Goal: Communication & Community: Answer question/provide support

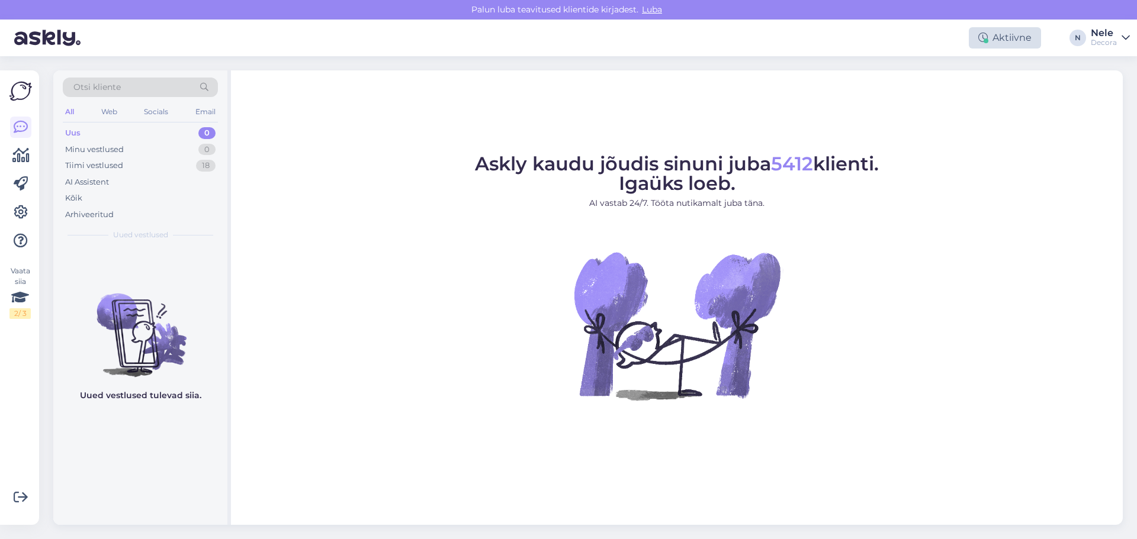
click at [1009, 39] on div "Aktiivne" at bounding box center [1005, 37] width 72 height 21
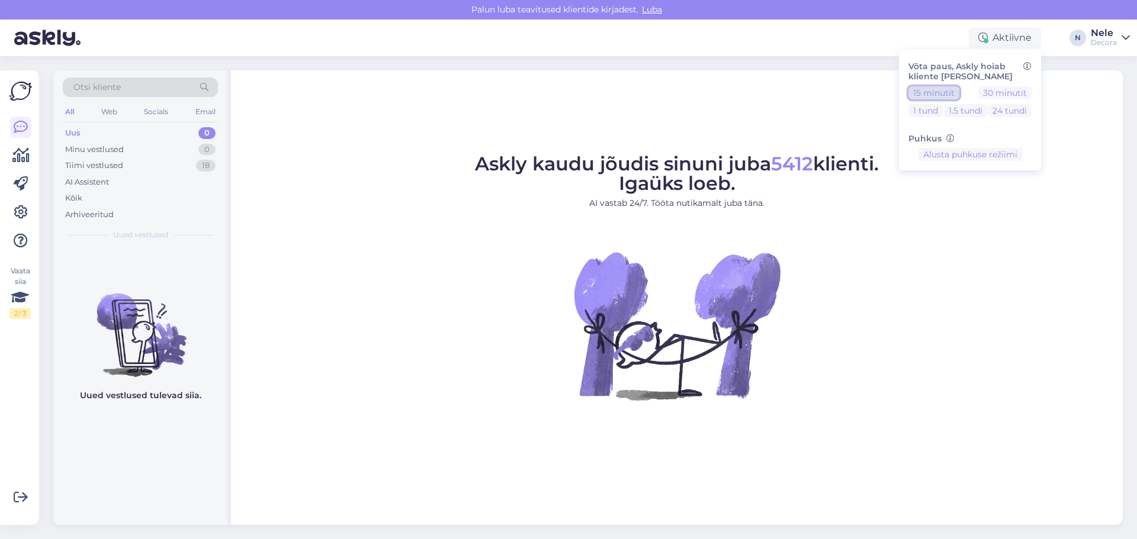
click at [919, 95] on button "15 minutit" at bounding box center [933, 92] width 51 height 13
click at [953, 190] on button "Lõpeta paus" at bounding box center [970, 191] width 60 height 13
click at [511, 280] on figure "Askly kaudu jõudis sinuni juba 5412 klienti. Igaüks loeb. AI vastab 24/7. Tööta…" at bounding box center [677, 294] width 870 height 278
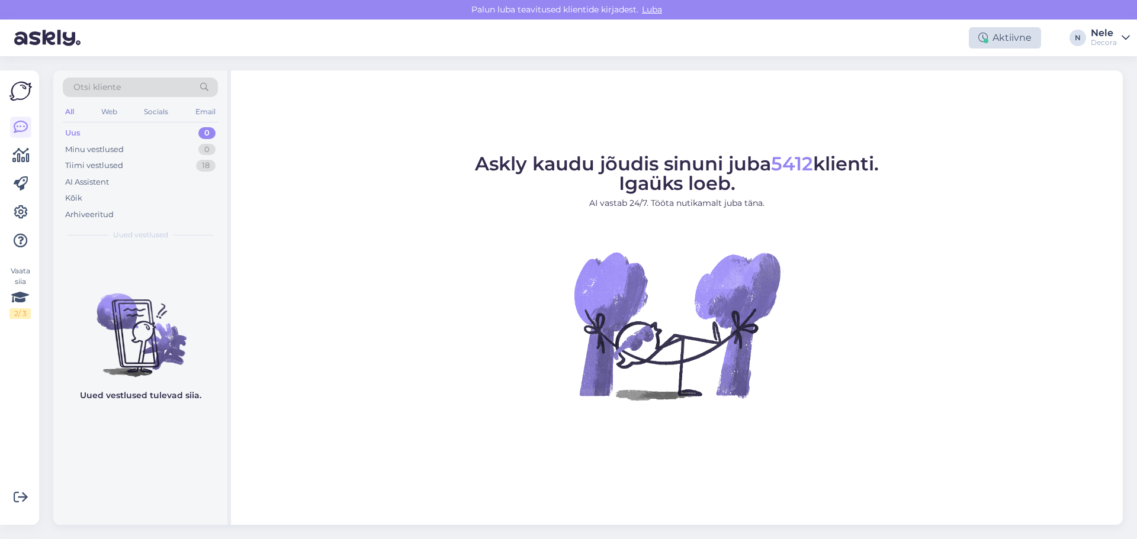
click at [1016, 31] on div "Aktiivne" at bounding box center [1005, 37] width 72 height 21
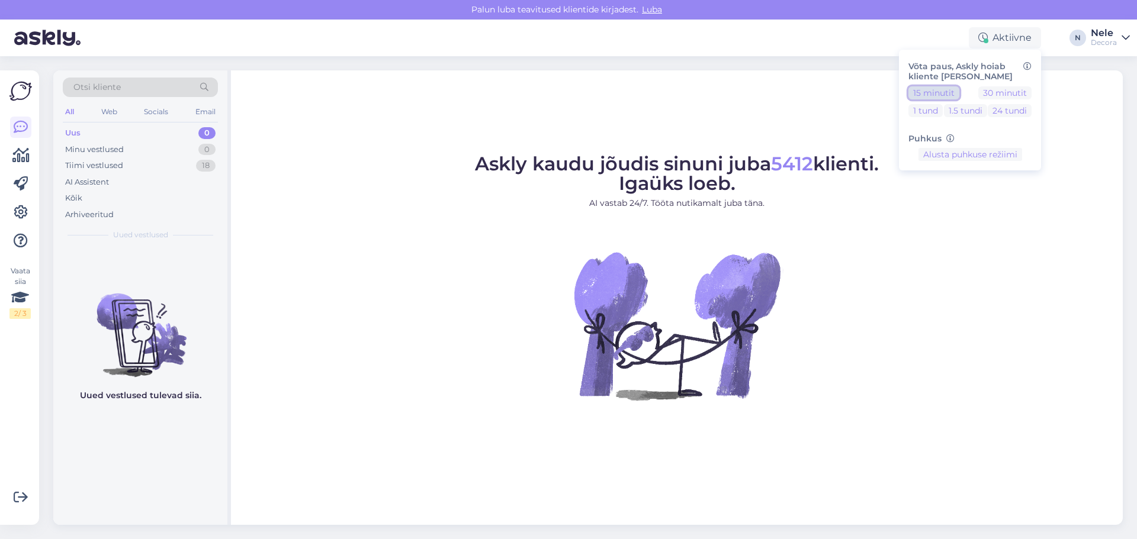
click at [919, 90] on button "15 minutit" at bounding box center [933, 92] width 51 height 13
click at [980, 191] on button "Lõpeta paus" at bounding box center [970, 191] width 60 height 13
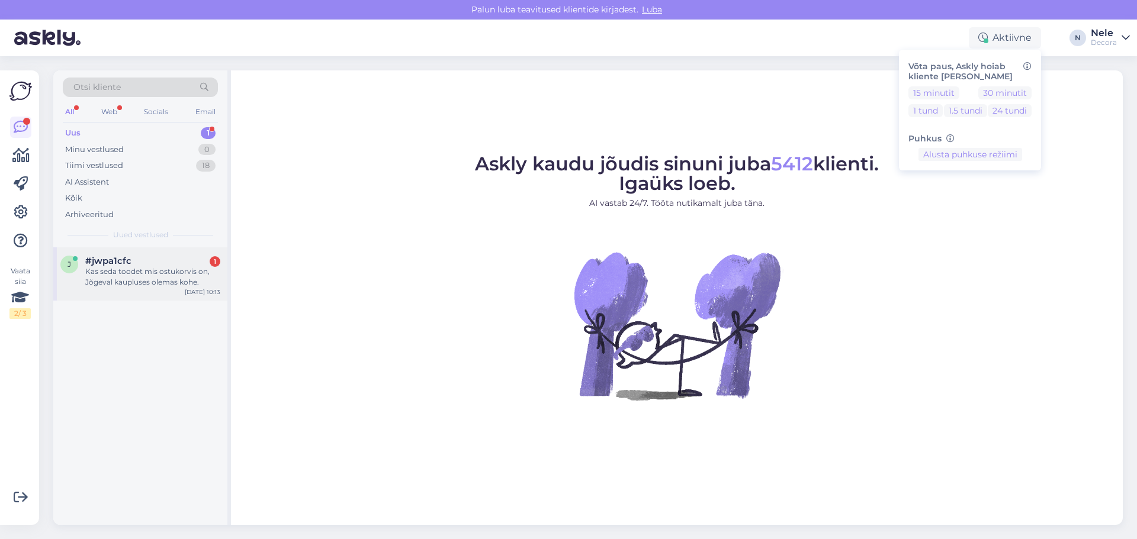
click at [145, 274] on div "Kas seda toodet mis ostukorvis on, Jõgeval kaupluses olemas kohe." at bounding box center [152, 276] width 135 height 21
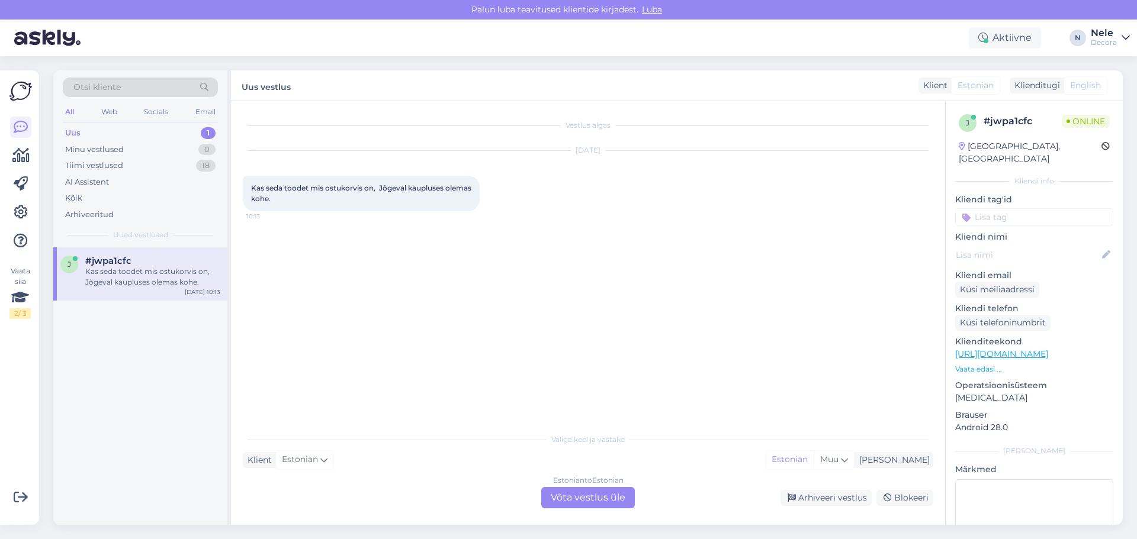
click at [604, 502] on div "Estonian to Estonian Võta vestlus üle" at bounding box center [588, 497] width 94 height 21
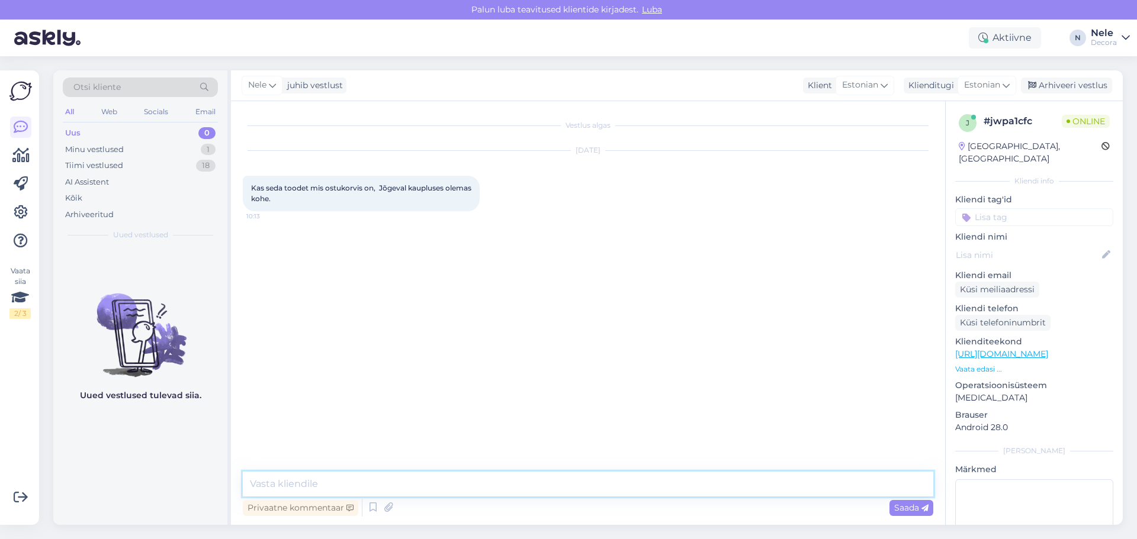
click at [350, 484] on textarea at bounding box center [588, 484] width 690 height 25
type textarea "Tere. [PERSON_NAME] ostukorvi ei näe. Toote kaardil on Vaata saadavust kauplust…"
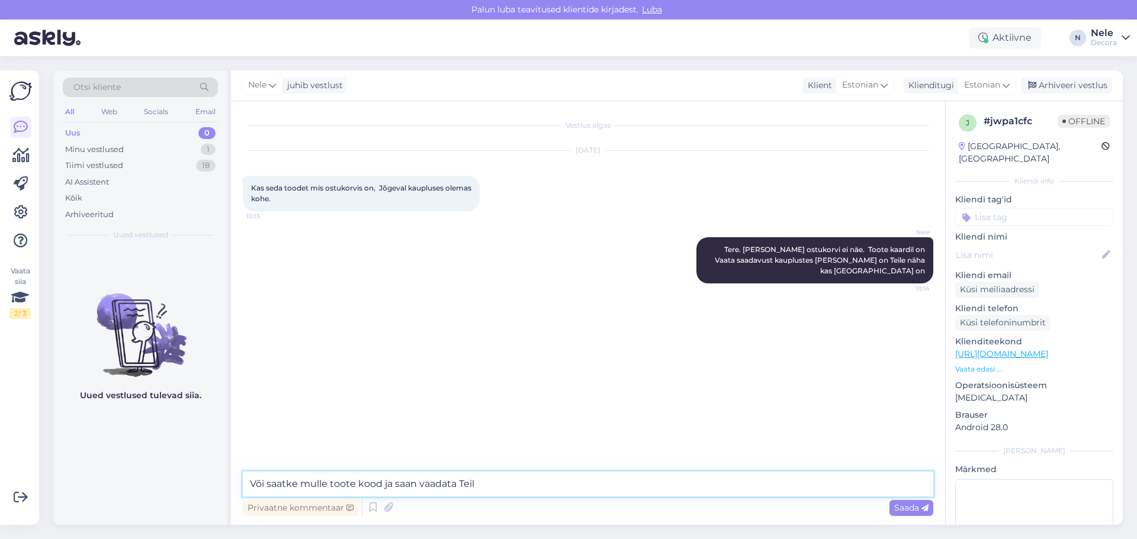
type textarea "Või saatke mulle toote kood ja saan vaadata Teile"
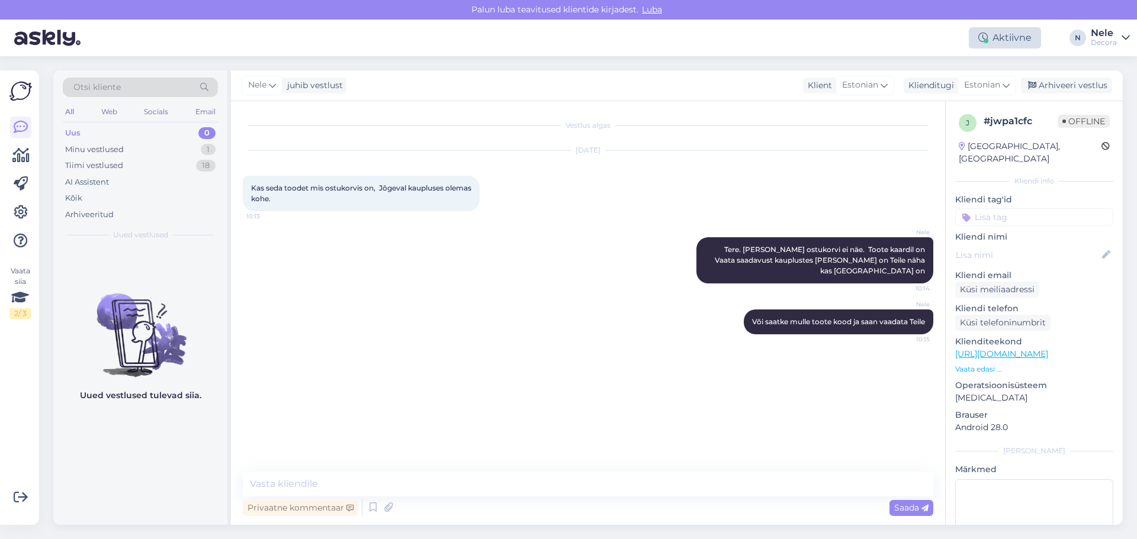
click at [1003, 31] on div "Aktiivne" at bounding box center [1005, 37] width 72 height 21
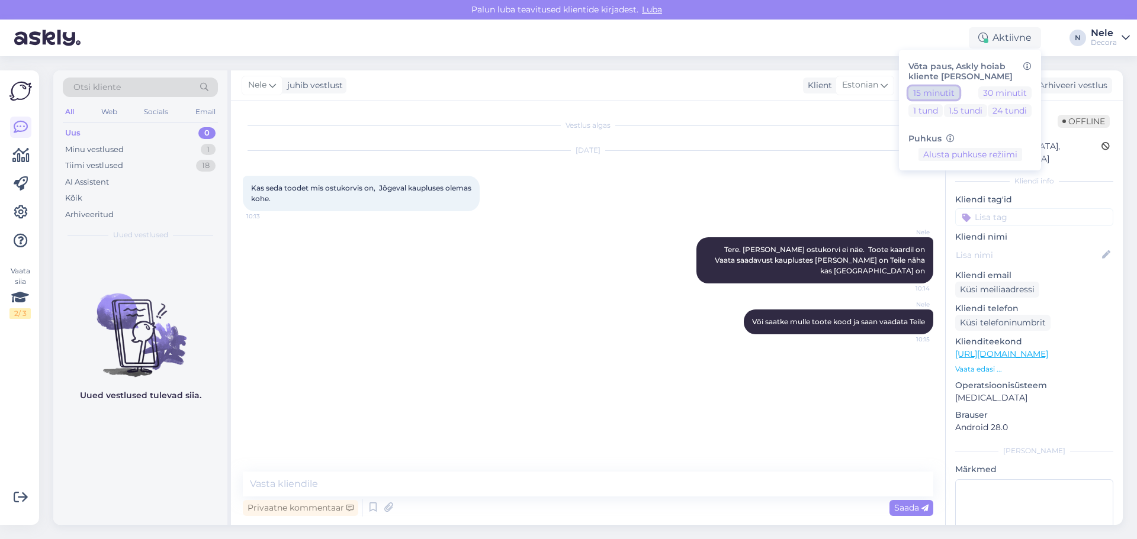
click at [931, 92] on button "15 minutit" at bounding box center [933, 92] width 51 height 13
